Goal: Information Seeking & Learning: Learn about a topic

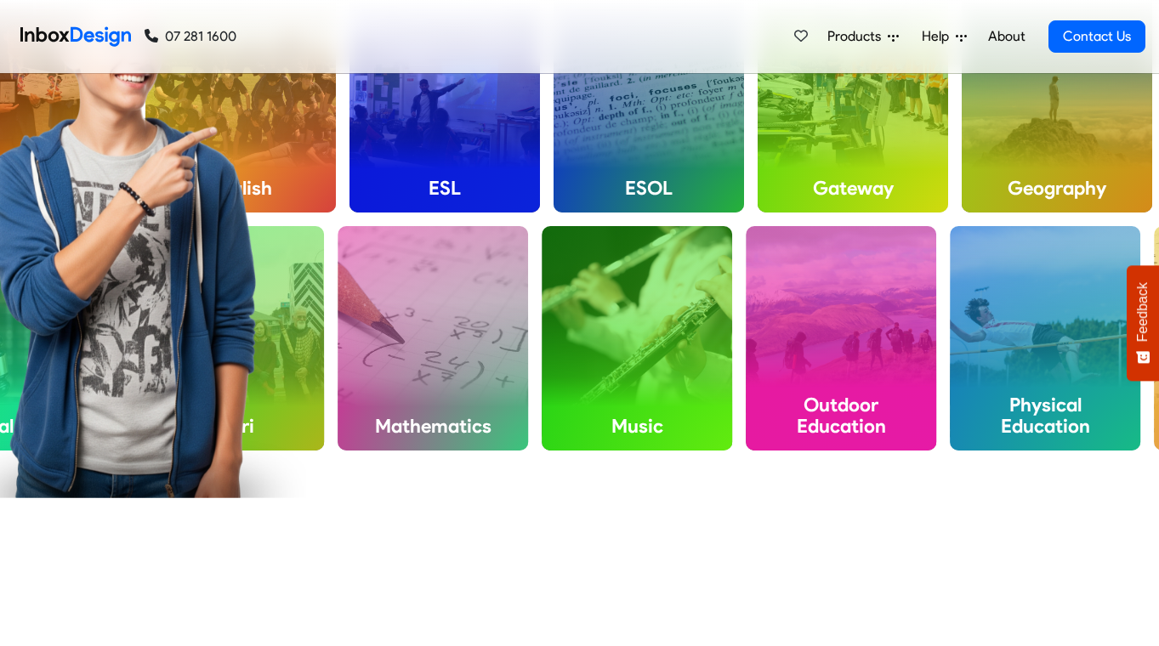
scroll to position [805, 0]
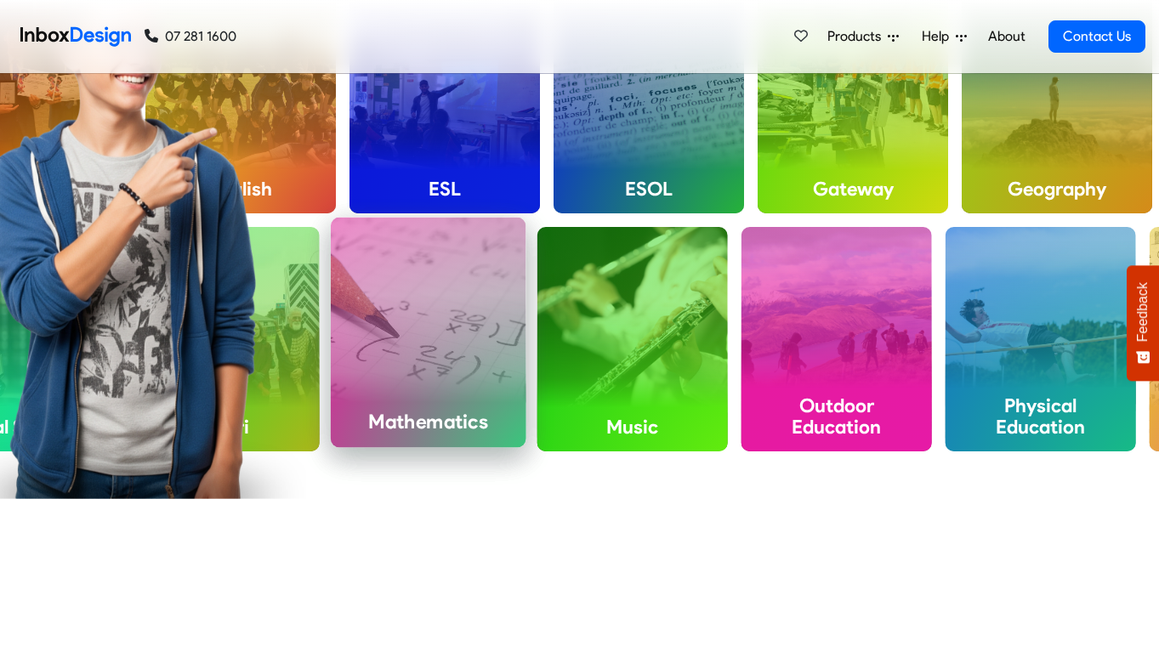
click at [446, 406] on h4 "Mathematics" at bounding box center [429, 422] width 196 height 51
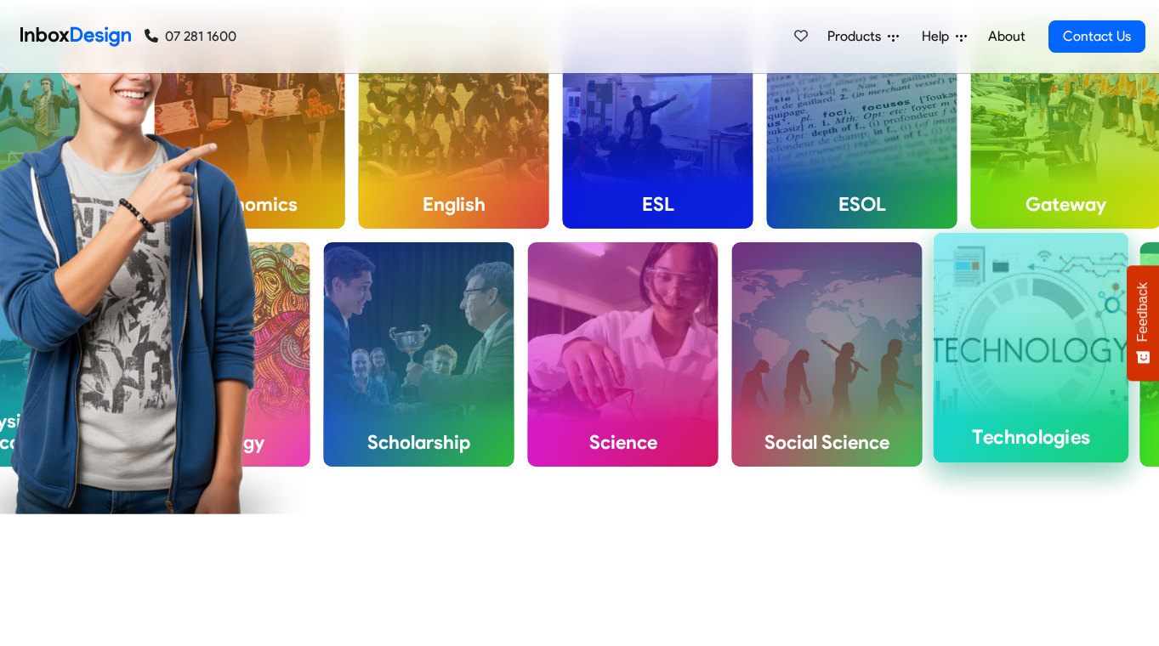
scroll to position [820, 0]
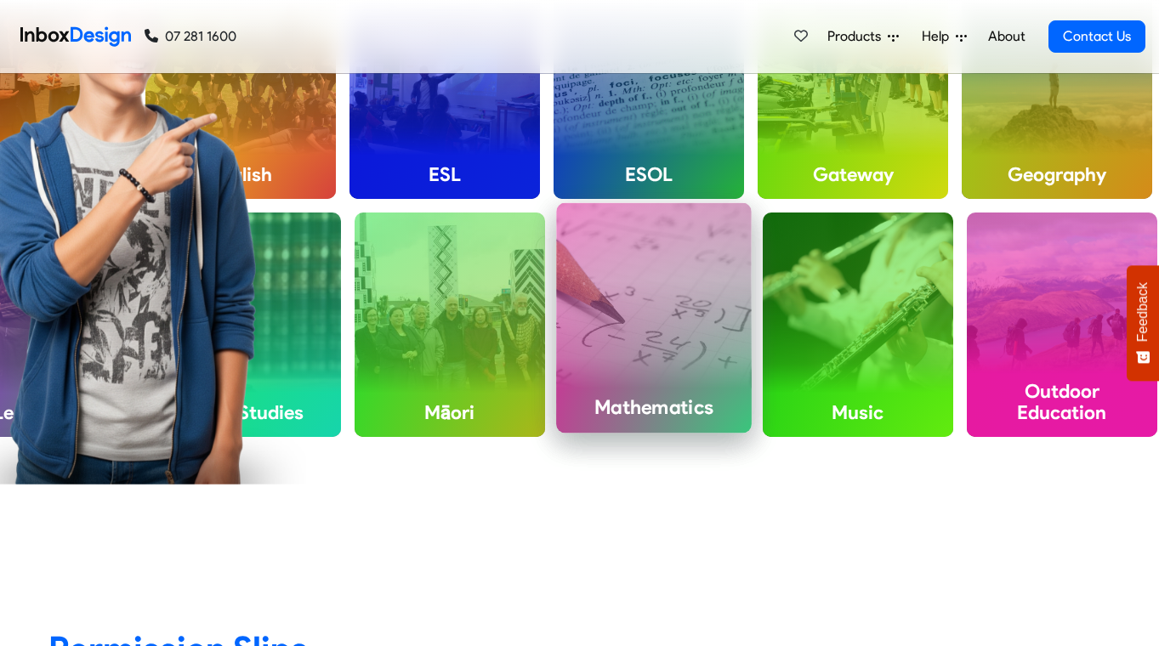
click at [635, 423] on h4 "Mathematics" at bounding box center [654, 408] width 196 height 51
click at [634, 409] on h4 "Mathematics" at bounding box center [654, 408] width 196 height 51
click at [630, 350] on div "Mathematics" at bounding box center [654, 318] width 196 height 230
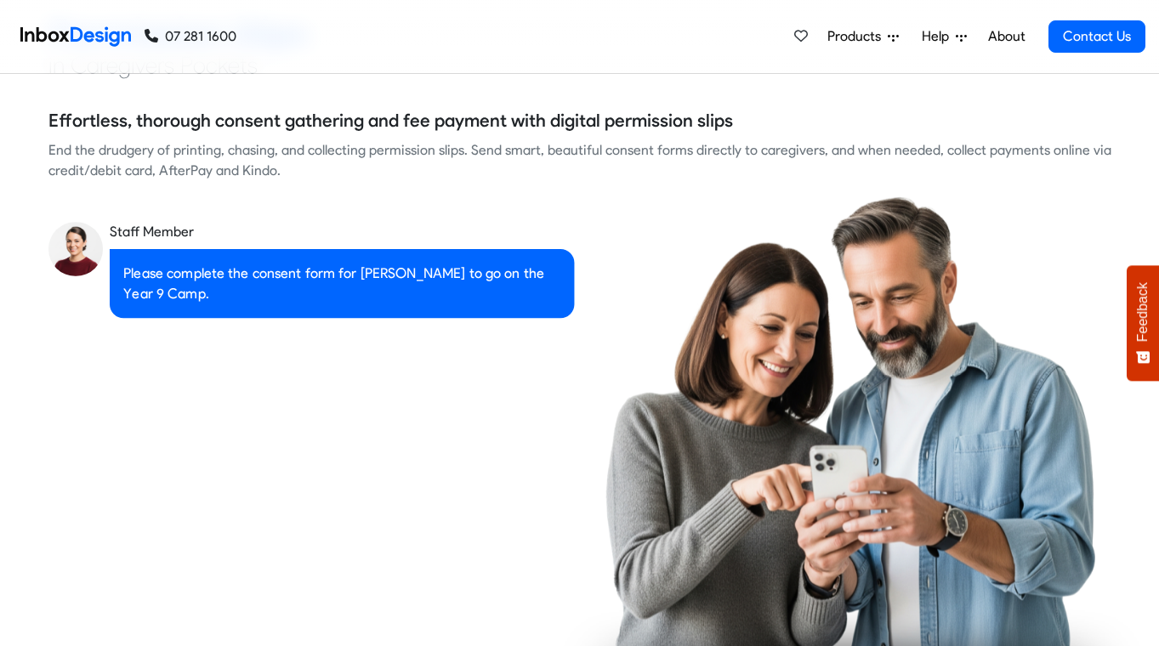
checkbox input "true"
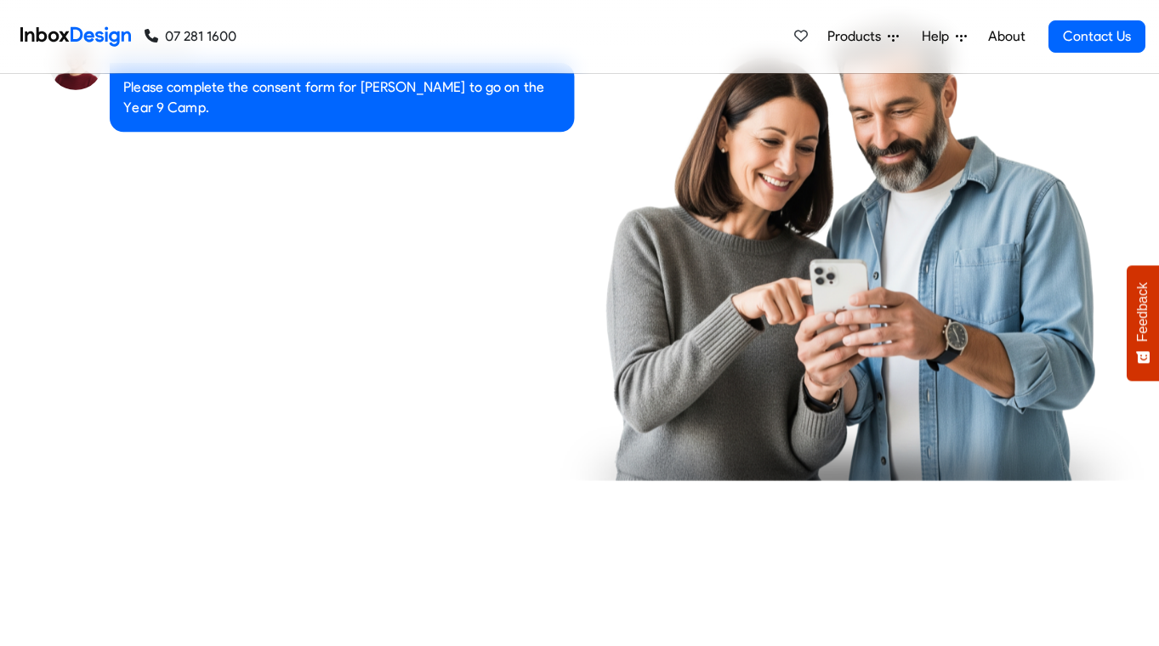
checkbox input "true"
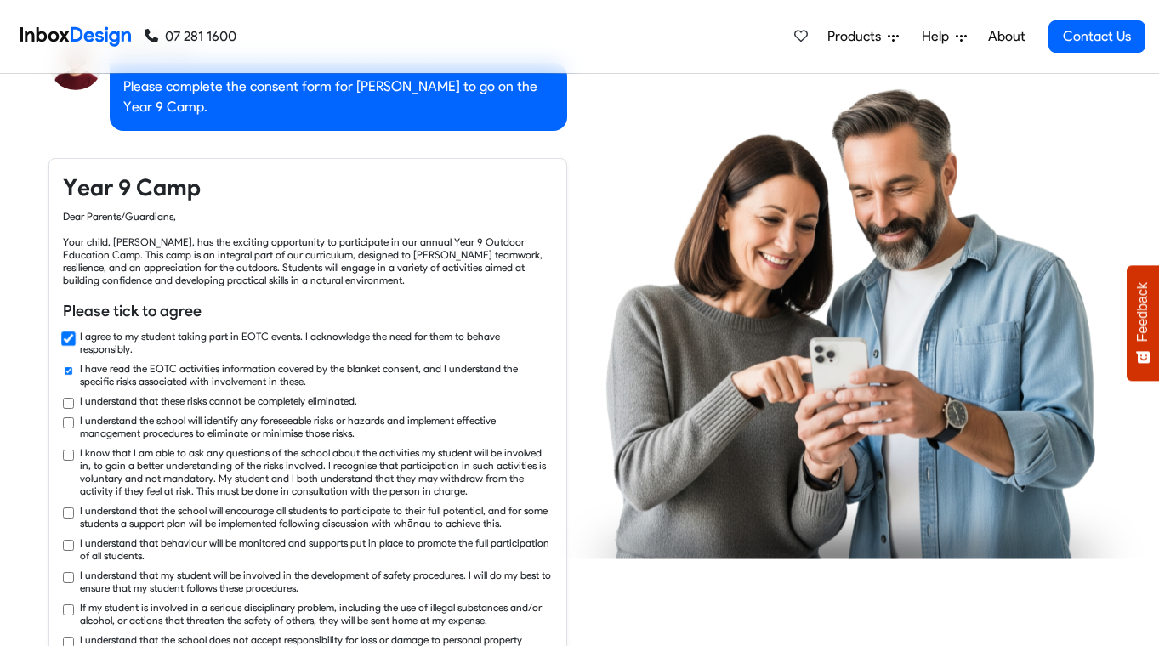
checkbox input "true"
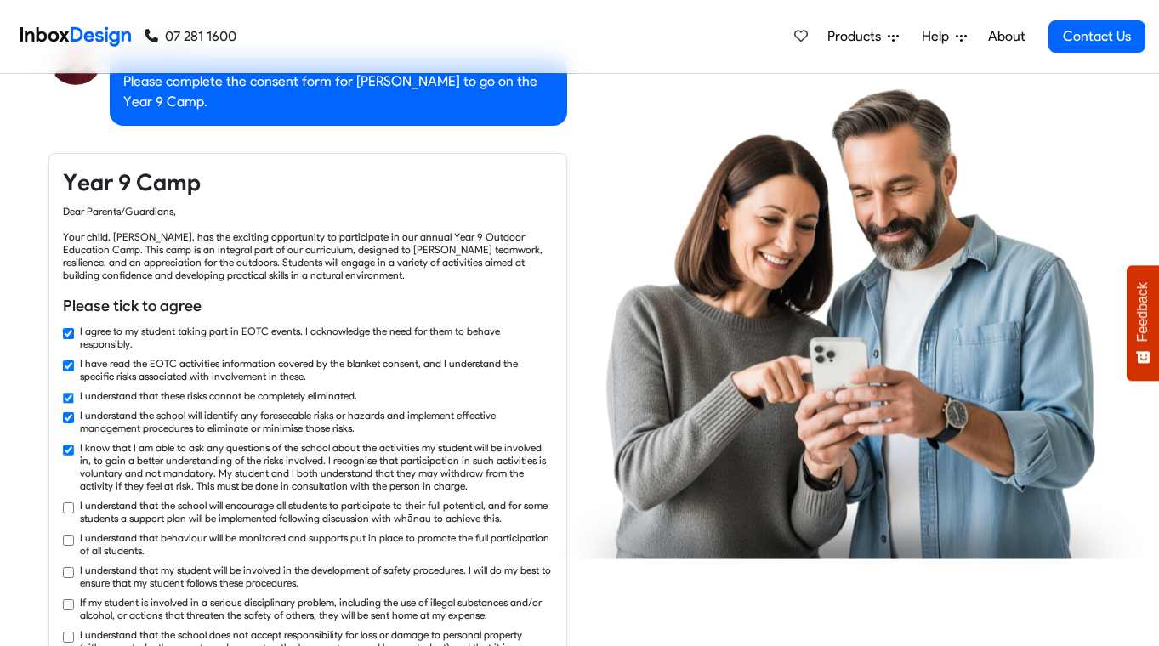
scroll to position [1636, 0]
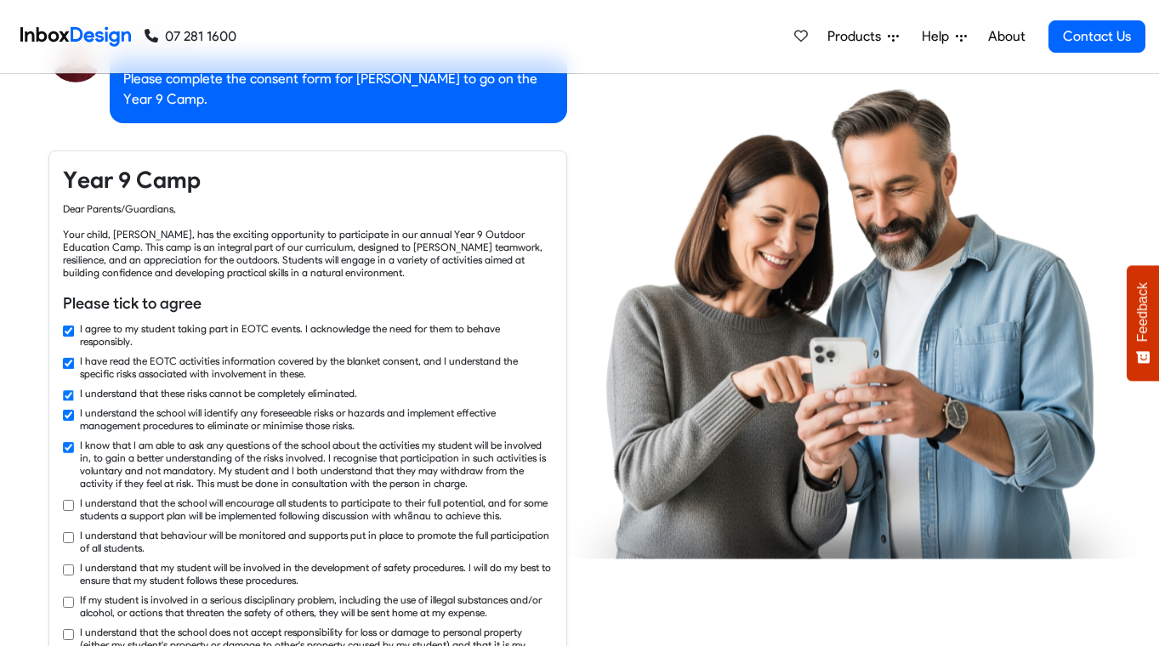
checkbox input "true"
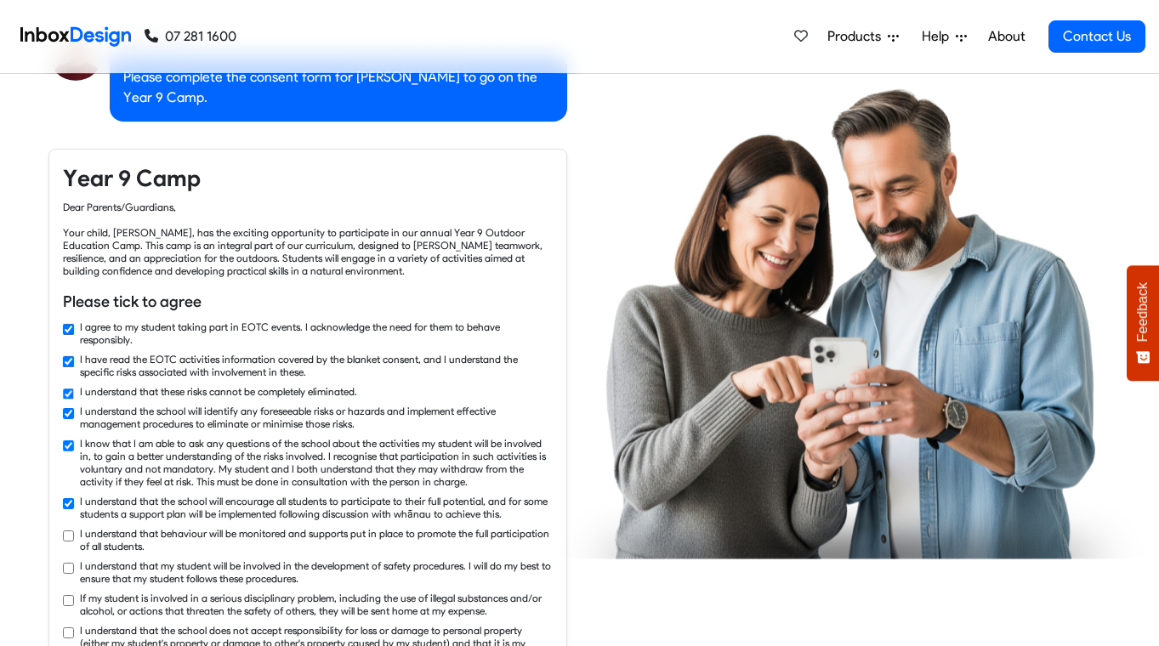
checkbox input "true"
